Goal: Information Seeking & Learning: Find specific fact

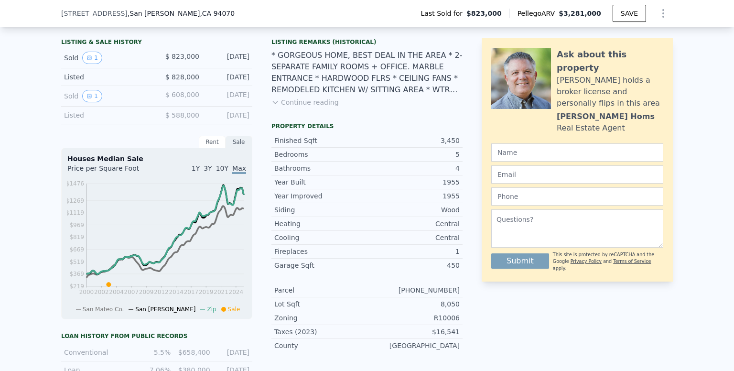
scroll to position [235, 0]
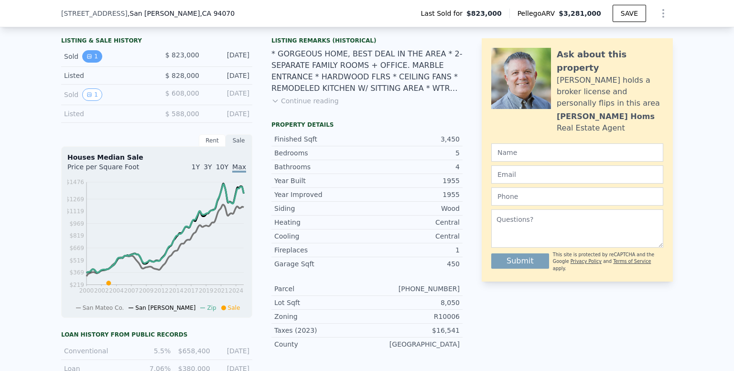
click at [87, 59] on icon "View historical data" at bounding box center [90, 57] width 6 height 6
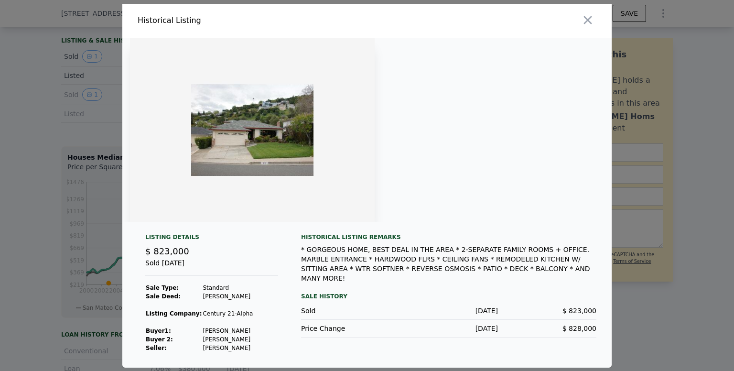
click at [246, 143] on img at bounding box center [252, 130] width 245 height 184
drag, startPoint x: 197, startPoint y: 331, endPoint x: 242, endPoint y: 330, distance: 45.4
click at [242, 330] on td "[PERSON_NAME]" at bounding box center [227, 331] width 51 height 9
copy td "[PERSON_NAME]"
click at [265, 350] on div "Listing Details $ 823,000 Sold [DATE] Sale Type: Standard Sale Deed: [PERSON_NA…" at bounding box center [212, 292] width 148 height 119
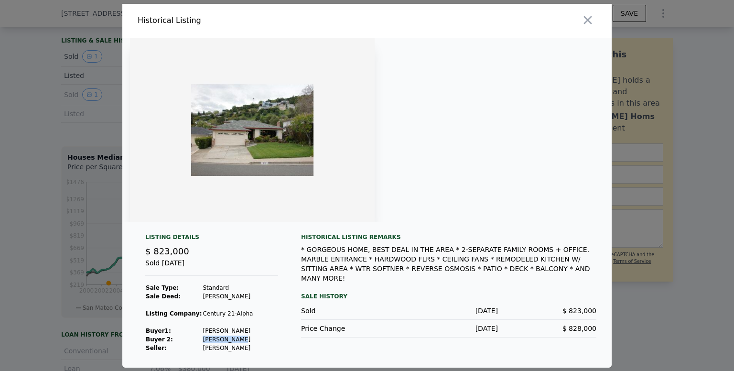
drag, startPoint x: 233, startPoint y: 340, endPoint x: 197, endPoint y: 341, distance: 36.4
click at [202, 341] on td "[PERSON_NAME]" at bounding box center [227, 339] width 51 height 9
drag, startPoint x: 244, startPoint y: 330, endPoint x: 145, endPoint y: 330, distance: 98.5
click at [145, 330] on div "Listing Details $ 823,000 Sold [DATE] Sale Type: Standard Sale Deed: [PERSON_NA…" at bounding box center [212, 292] width 148 height 119
copy tbody "Buyer 1 : [PERSON_NAME] 2: [PERSON_NAME]"
